Goal: Transaction & Acquisition: Purchase product/service

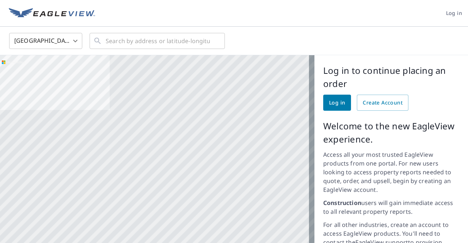
click at [340, 103] on link "Log in" at bounding box center [337, 103] width 28 height 16
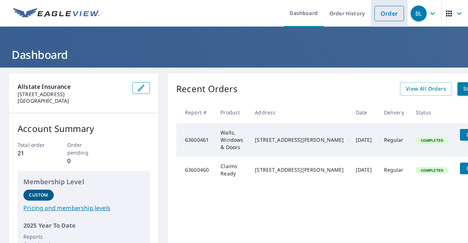
click at [384, 13] on link "Order" at bounding box center [389, 13] width 30 height 15
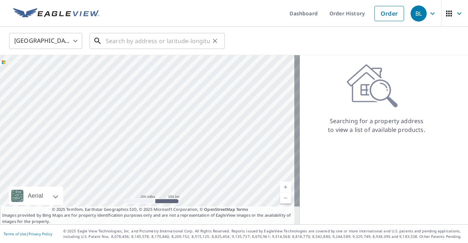
click at [145, 42] on input "text" at bounding box center [158, 41] width 104 height 20
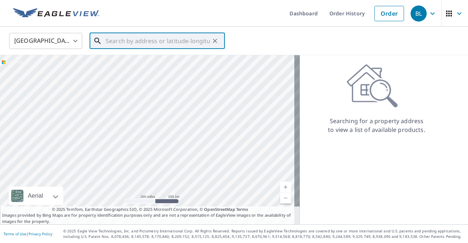
paste input "[STREET_ADDRESS]"
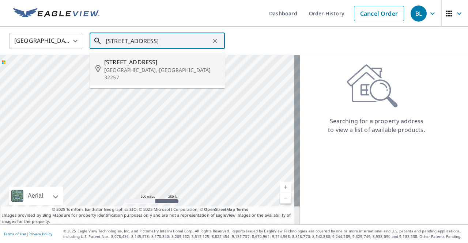
click at [147, 62] on span "[STREET_ADDRESS]" at bounding box center [161, 62] width 115 height 9
type input "[STREET_ADDRESS]"
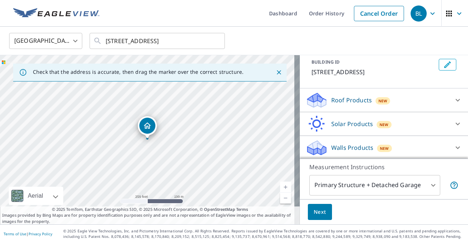
scroll to position [42, 0]
click at [315, 212] on span "Next" at bounding box center [319, 212] width 12 height 9
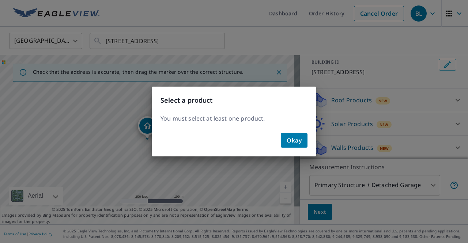
click at [285, 139] on button "Okay" at bounding box center [294, 140] width 27 height 15
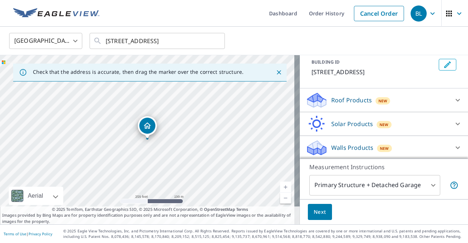
click at [355, 103] on p "Roof Products" at bounding box center [351, 100] width 41 height 9
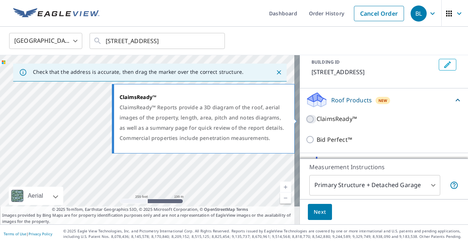
click at [306, 118] on input "ClaimsReady™" at bounding box center [310, 119] width 11 height 9
checkbox input "true"
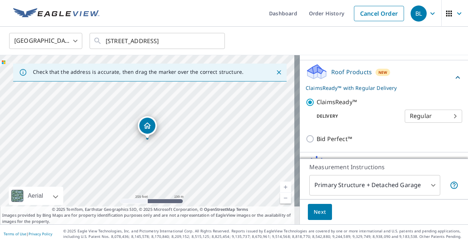
scroll to position [111, 0]
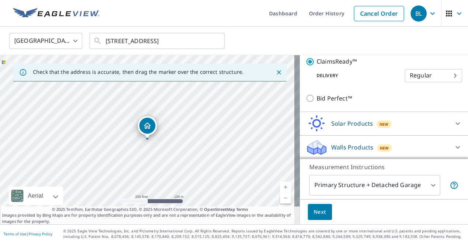
click at [406, 76] on body "BL BL Dashboard Order History Cancel Order BL [GEOGRAPHIC_DATA] [GEOGRAPHIC_DAT…" at bounding box center [234, 121] width 468 height 243
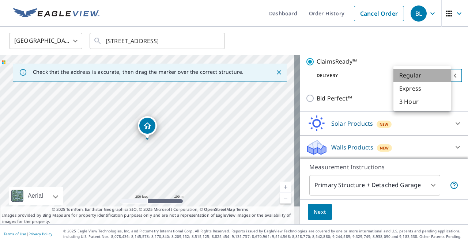
click at [406, 76] on li "Regular" at bounding box center [421, 75] width 57 height 13
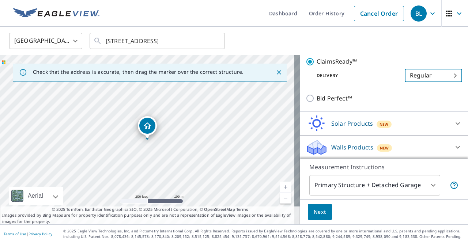
click at [317, 211] on span "Next" at bounding box center [319, 212] width 12 height 9
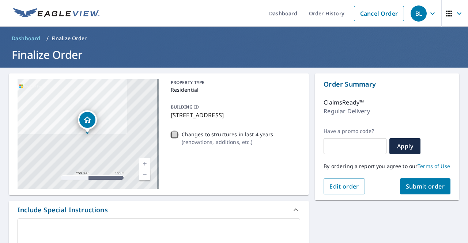
click at [172, 134] on input "Changes to structures in last 4 years ( renovations, additions, etc. )" at bounding box center [174, 134] width 9 height 9
checkbox input "true"
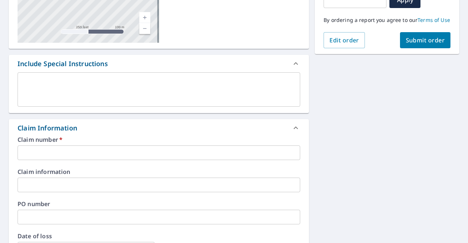
scroll to position [183, 0]
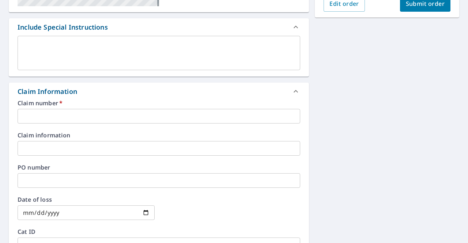
click at [100, 118] on input "text" at bounding box center [159, 116] width 282 height 15
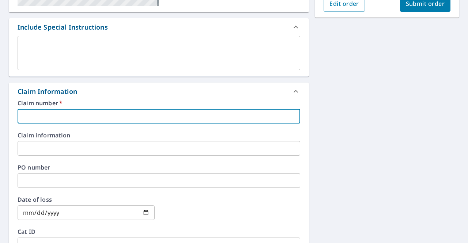
paste input "0788636009"
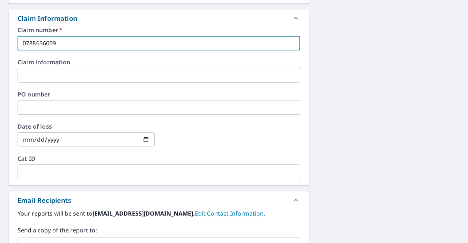
type input "0788636009"
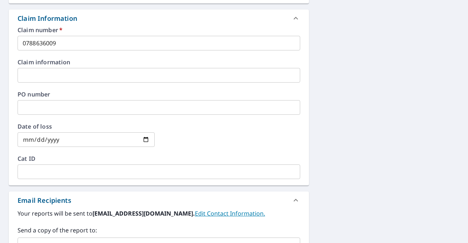
click at [57, 141] on input "date" at bounding box center [86, 139] width 137 height 15
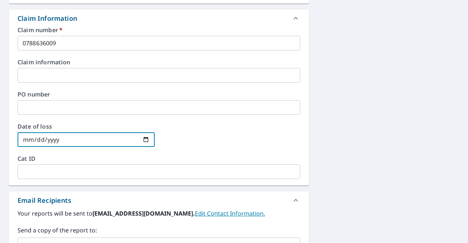
click at [141, 139] on input "date" at bounding box center [86, 139] width 137 height 15
click at [142, 139] on input "date" at bounding box center [86, 139] width 137 height 15
type input "[DATE]"
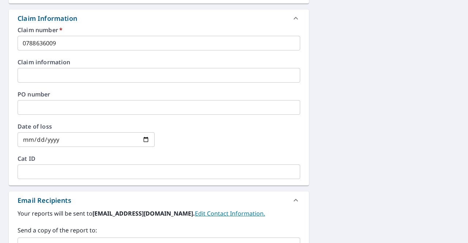
click at [190, 137] on div at bounding box center [231, 139] width 137 height 32
click at [61, 109] on input "text" at bounding box center [159, 107] width 282 height 15
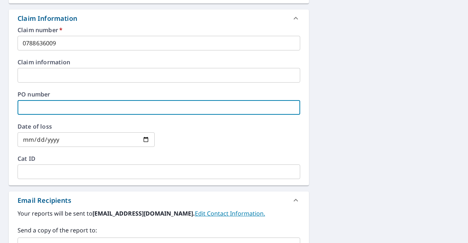
paste input "M100824"
type input "M100824"
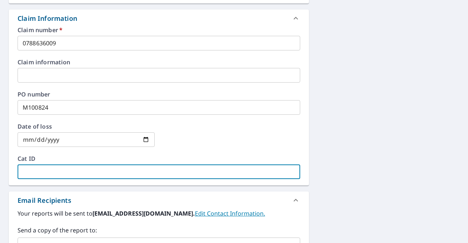
click at [65, 171] on input "text" at bounding box center [159, 171] width 282 height 15
paste input "M100824"
type input "M100824"
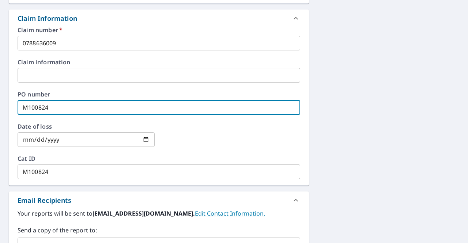
drag, startPoint x: 56, startPoint y: 102, endPoint x: 0, endPoint y: 113, distance: 57.2
click at [0, 113] on div "[STREET_ADDRESS] Aerial Road A standard road map Aerial A detailed look from ab…" at bounding box center [234, 76] width 468 height 528
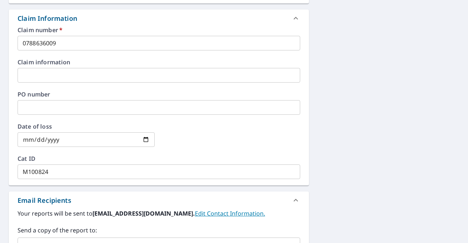
click at [273, 148] on div at bounding box center [231, 139] width 137 height 32
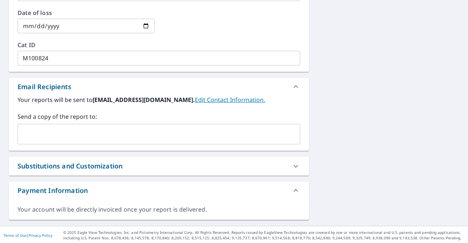
scroll to position [370, 0]
click at [195, 99] on link "Edit Contact Information." at bounding box center [230, 99] width 70 height 8
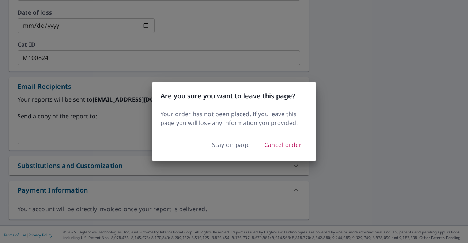
drag, startPoint x: 269, startPoint y: 145, endPoint x: 230, endPoint y: 103, distance: 56.9
click at [230, 103] on div "Are you sure you want to leave this page? Your order has not been placed. If yo…" at bounding box center [234, 121] width 164 height 79
click at [229, 144] on span "Stay on page" at bounding box center [231, 145] width 38 height 10
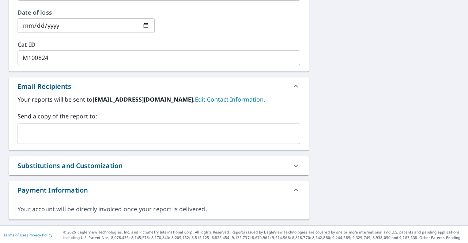
click at [64, 130] on input "text" at bounding box center [153, 134] width 265 height 14
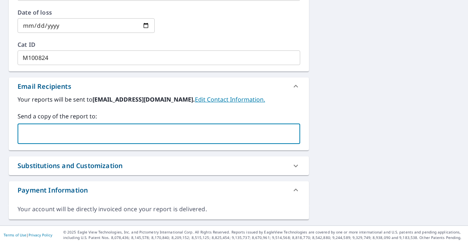
paste input "[EMAIL_ADDRESS][DOMAIN_NAME]"
type input "[EMAIL_ADDRESS][DOMAIN_NAME]"
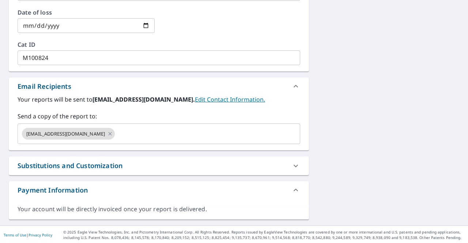
click at [237, 161] on div "Substitutions and Customization" at bounding box center [152, 166] width 269 height 10
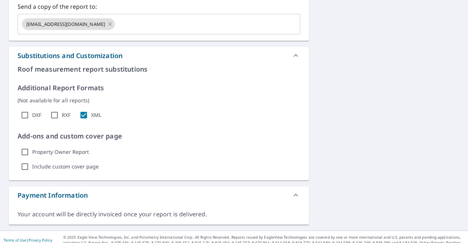
scroll to position [484, 0]
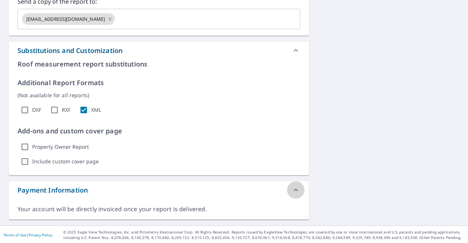
click at [291, 191] on icon at bounding box center [295, 190] width 9 height 9
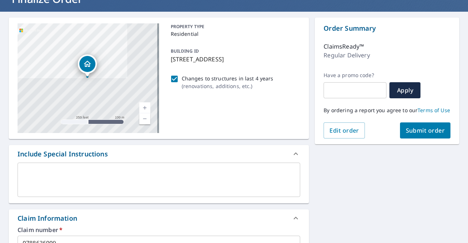
scroll to position [0, 0]
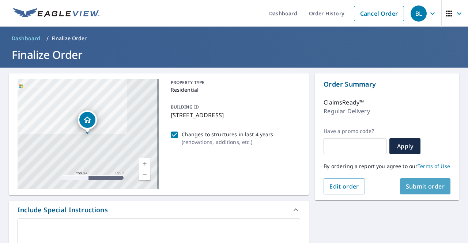
click at [416, 187] on button "Submit order" at bounding box center [425, 186] width 51 height 16
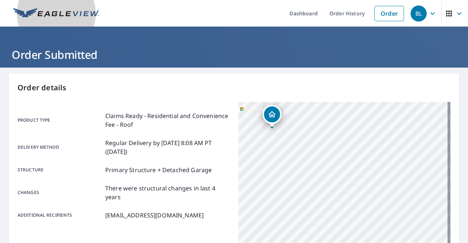
click at [78, 12] on img at bounding box center [56, 13] width 86 height 11
